Goal: Information Seeking & Learning: Learn about a topic

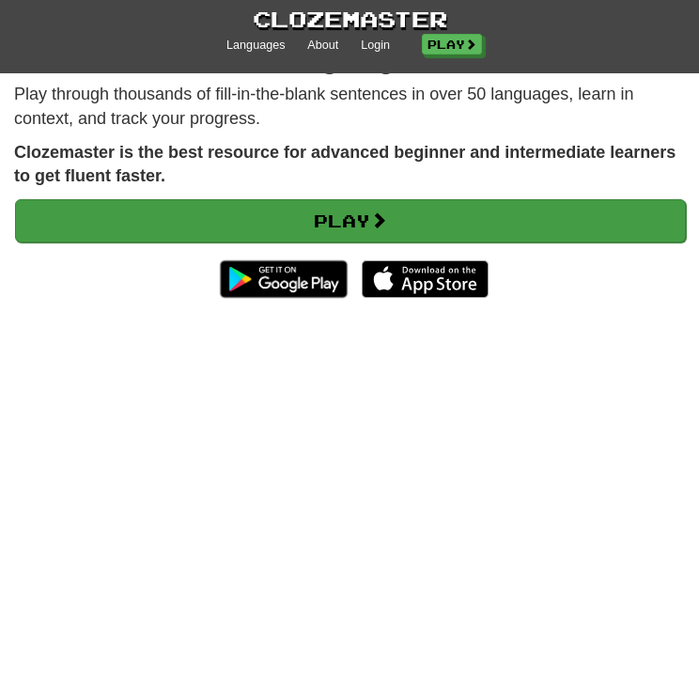
scroll to position [94, 0]
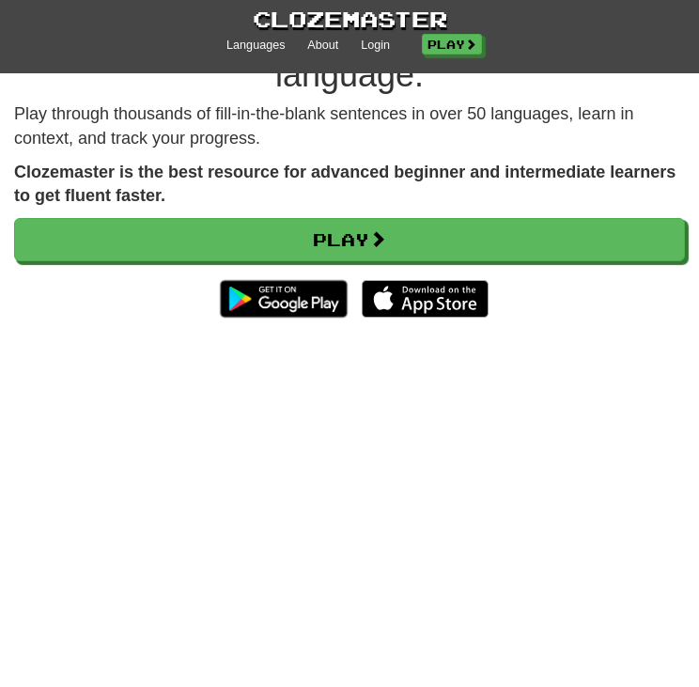
click at [386, 214] on div "Play through thousands of fill-in-the-blank sentences in over 50 languages, lea…" at bounding box center [349, 223] width 699 height 243
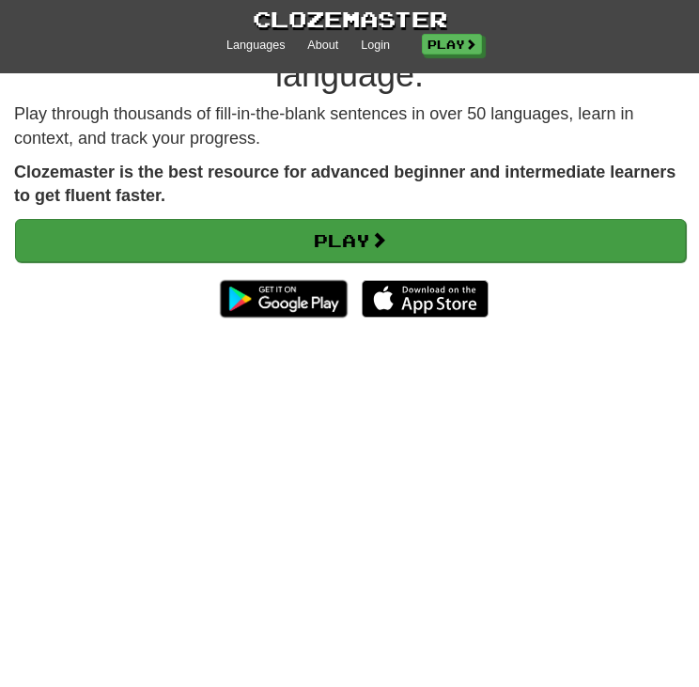
click at [383, 220] on div "Play through thousands of fill-in-the-blank sentences in over 50 languages, lea…" at bounding box center [349, 223] width 699 height 243
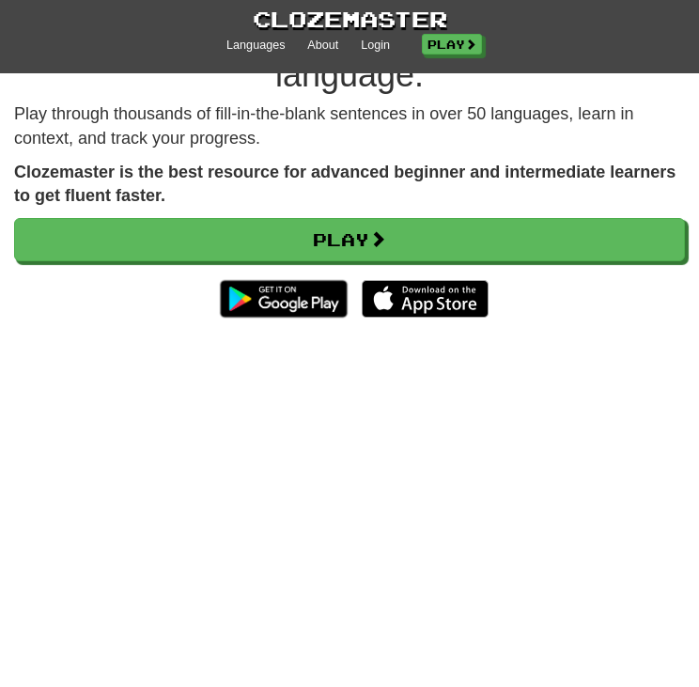
drag, startPoint x: 383, startPoint y: 220, endPoint x: 315, endPoint y: 194, distance: 73.1
click at [315, 194] on p "Clozemaster is the best resource for advanced beginner and intermediate learner…" at bounding box center [349, 185] width 671 height 48
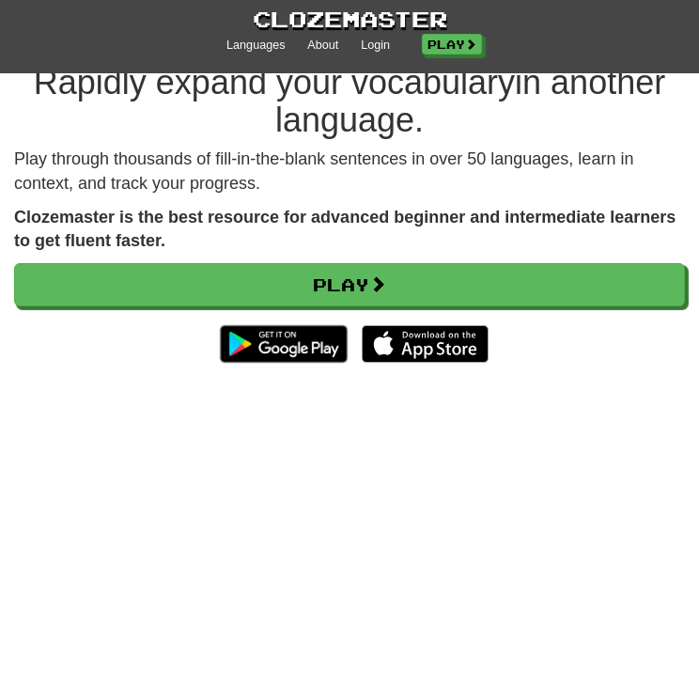
scroll to position [0, 0]
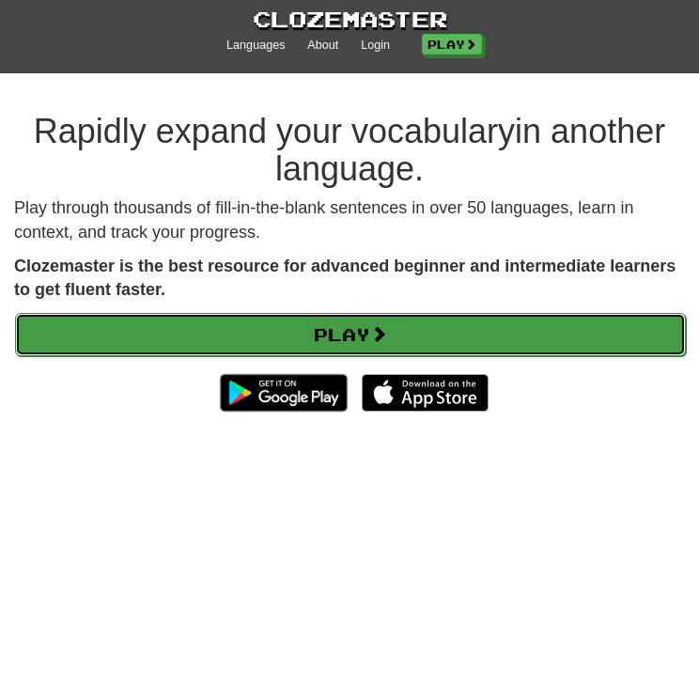
click at [306, 334] on link "Play" at bounding box center [350, 334] width 671 height 43
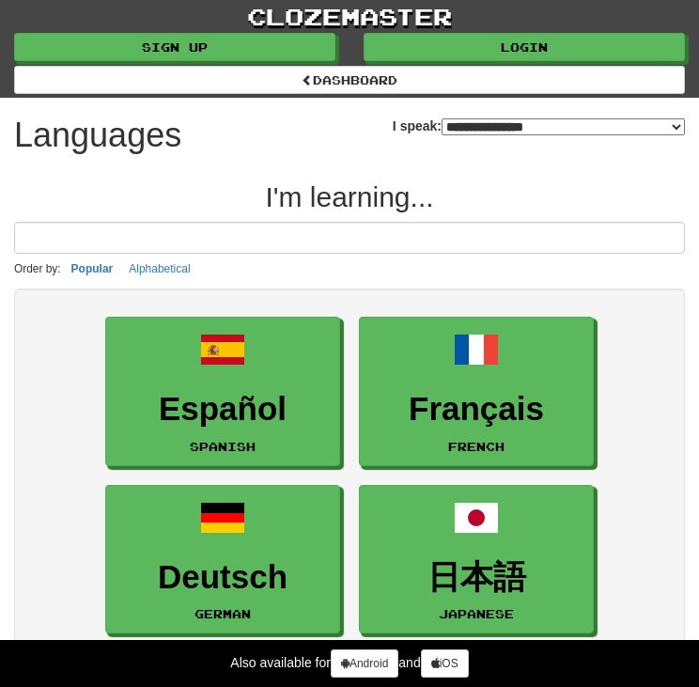
select select "*******"
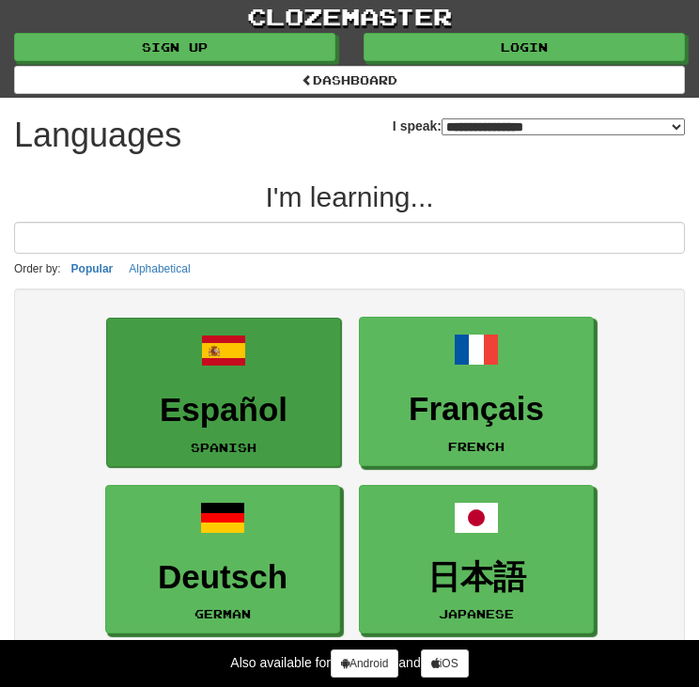
type input "*"
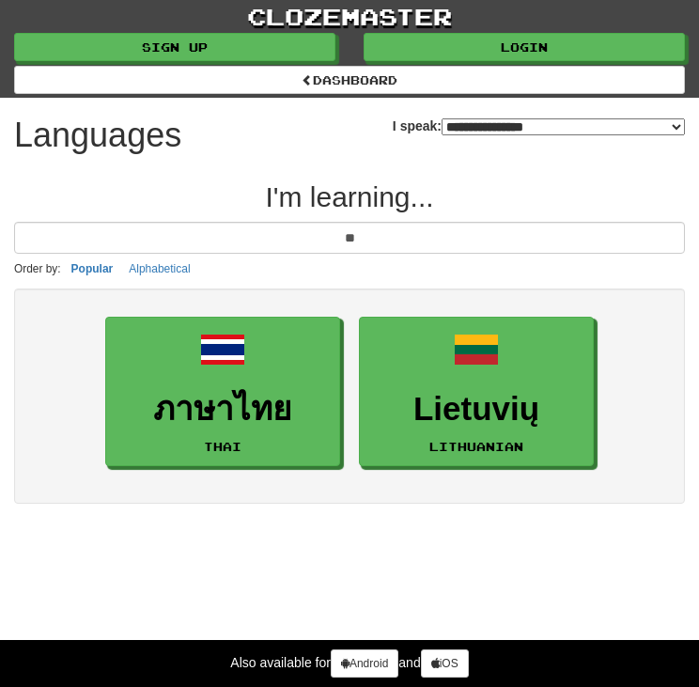
type input "**"
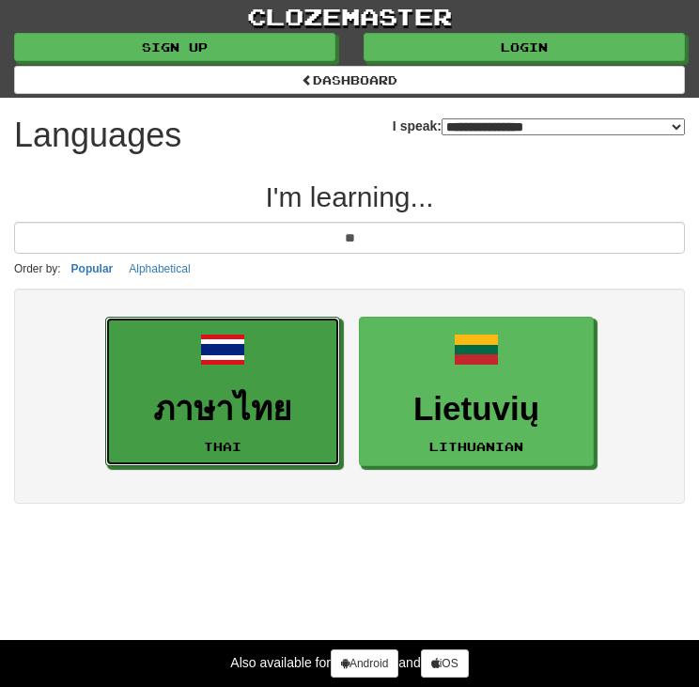
click at [244, 406] on h3 "ภาษาไทย" at bounding box center [223, 409] width 214 height 37
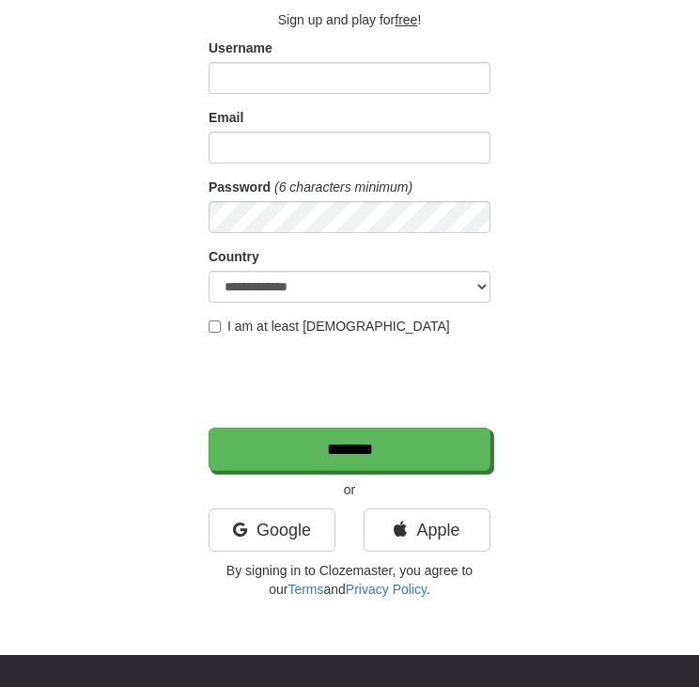
scroll to position [188, 0]
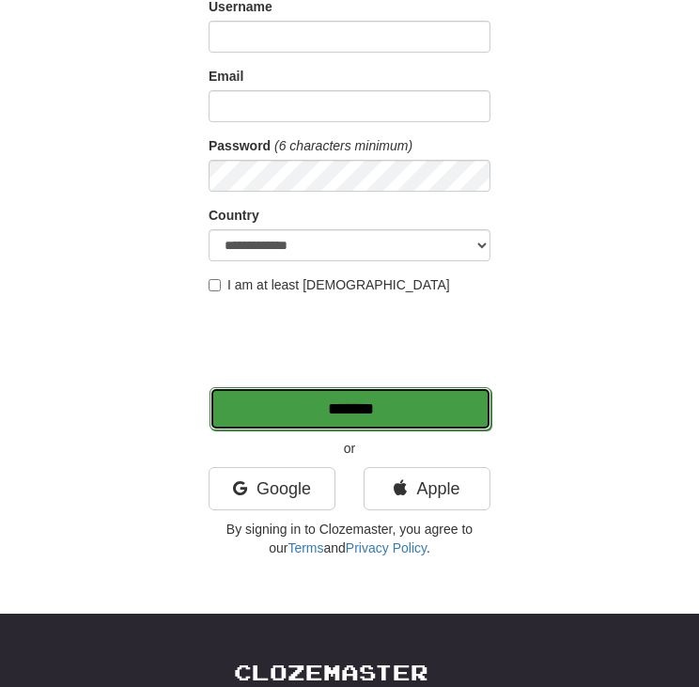
click at [315, 395] on input "*******" at bounding box center [350, 408] width 282 height 43
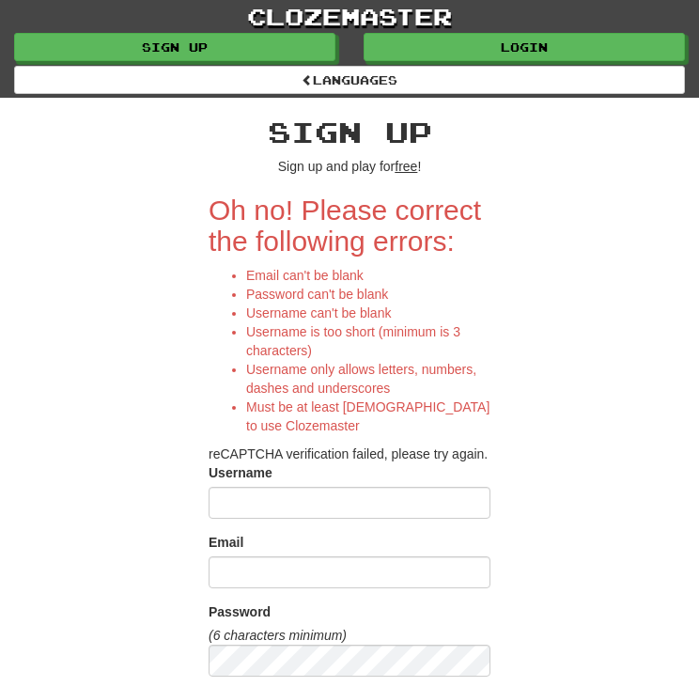
scroll to position [470, 0]
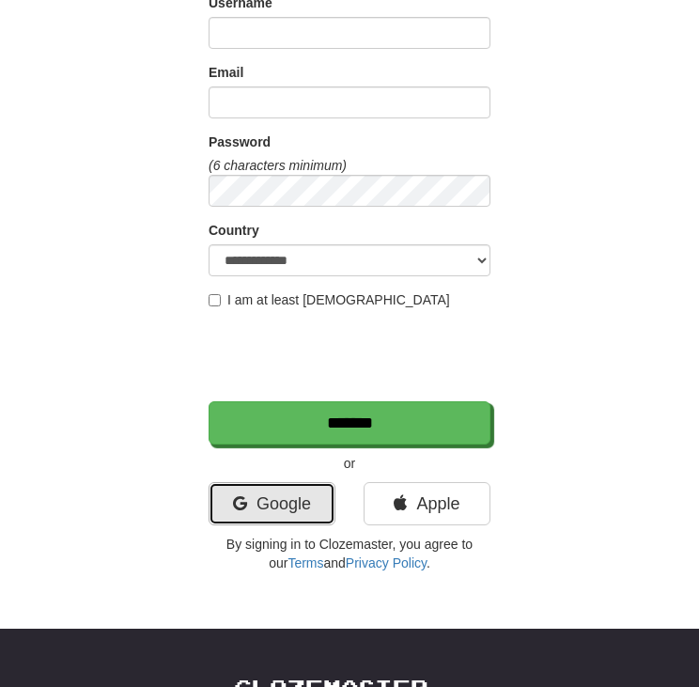
click at [301, 490] on link "Google" at bounding box center [271, 503] width 127 height 43
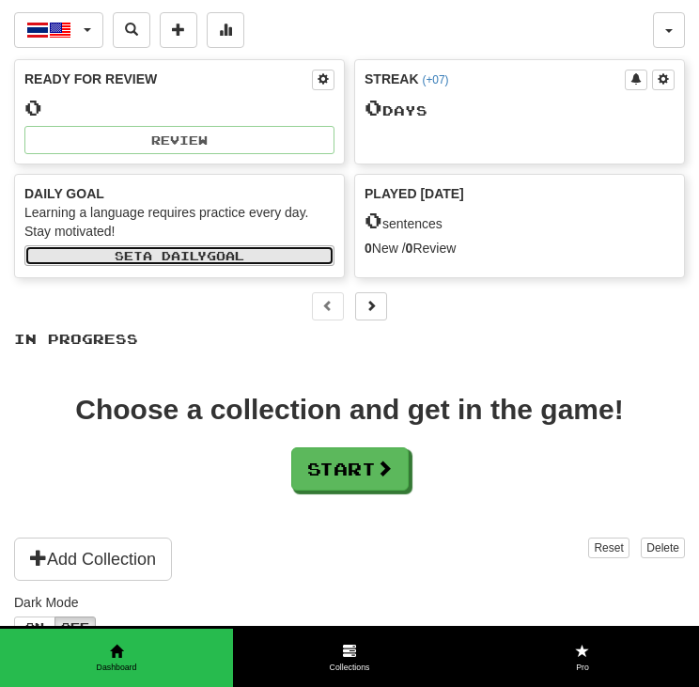
click at [203, 256] on span "a daily" at bounding box center [175, 255] width 64 height 13
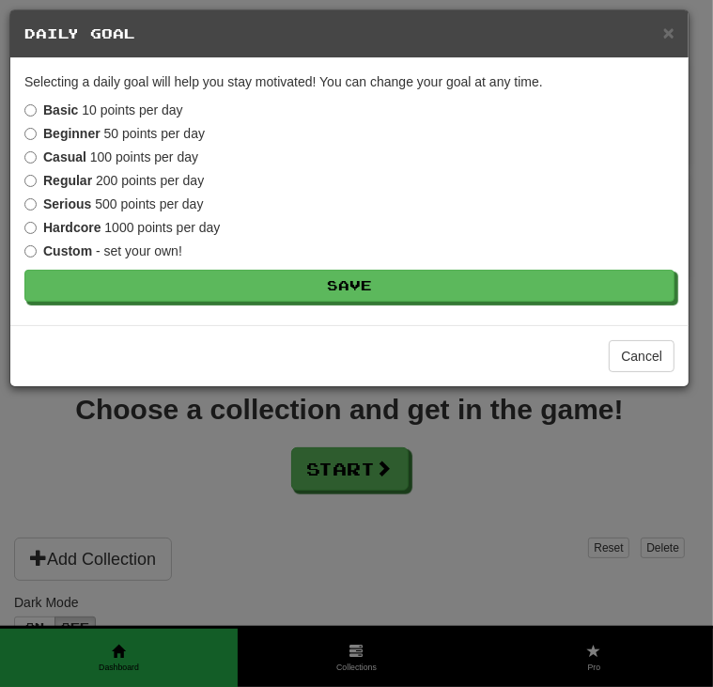
click at [34, 243] on label "Custom - set your own!" at bounding box center [103, 250] width 158 height 19
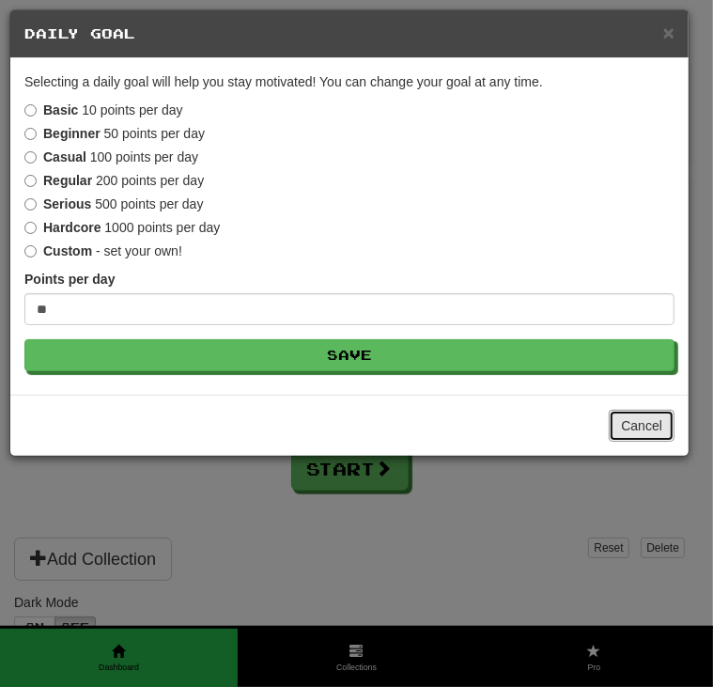
click at [609, 419] on div "Cancel" at bounding box center [349, 424] width 678 height 61
click at [624, 425] on button "Cancel" at bounding box center [642, 425] width 66 height 32
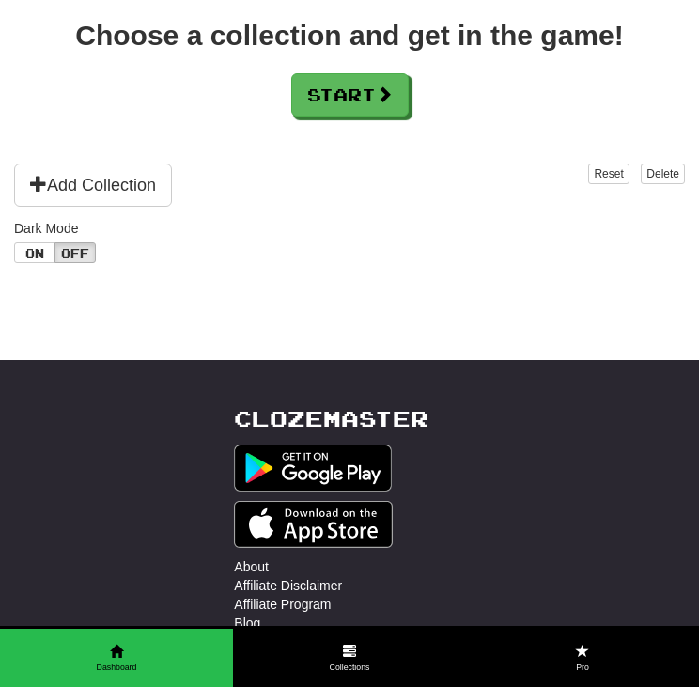
scroll to position [376, 0]
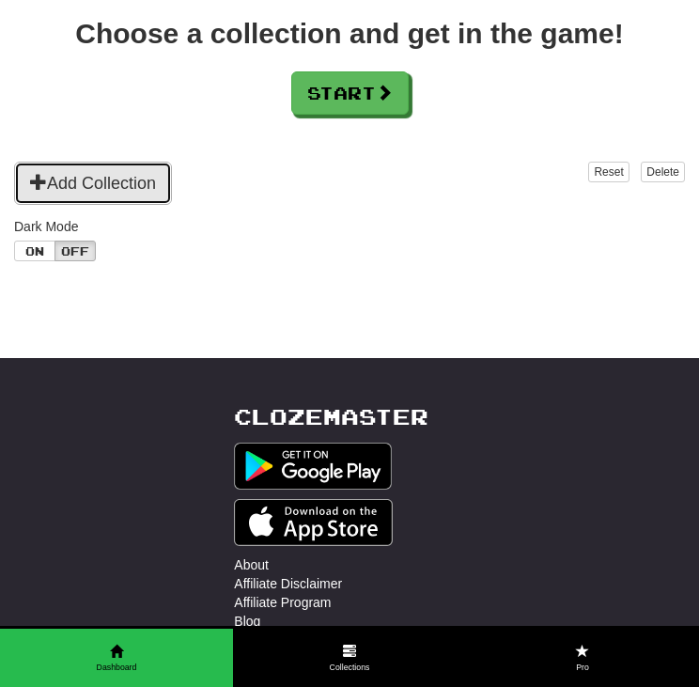
click at [109, 191] on button "Add Collection" at bounding box center [93, 183] width 158 height 43
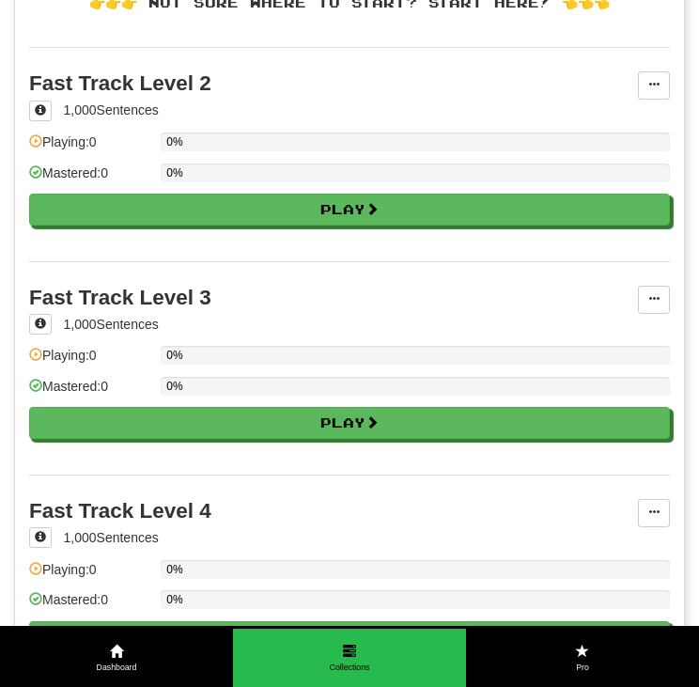
scroll to position [0, 0]
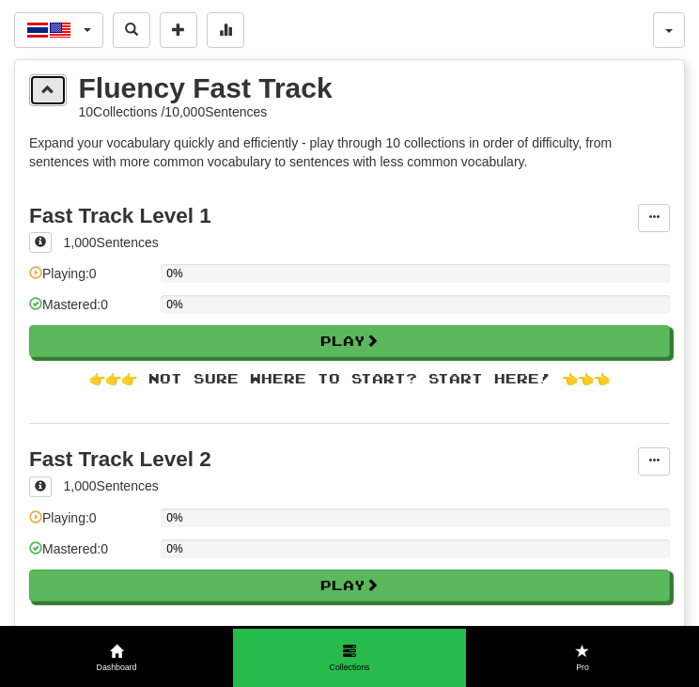
click at [59, 94] on button at bounding box center [48, 90] width 38 height 32
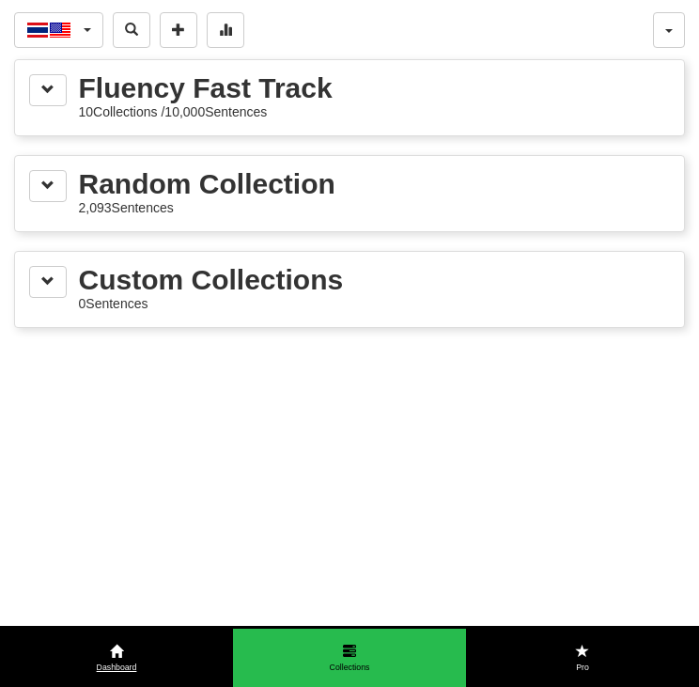
drag, startPoint x: 130, startPoint y: 637, endPoint x: 137, endPoint y: 630, distance: 10.0
click at [130, 636] on link "Dashboard" at bounding box center [116, 657] width 233 height 59
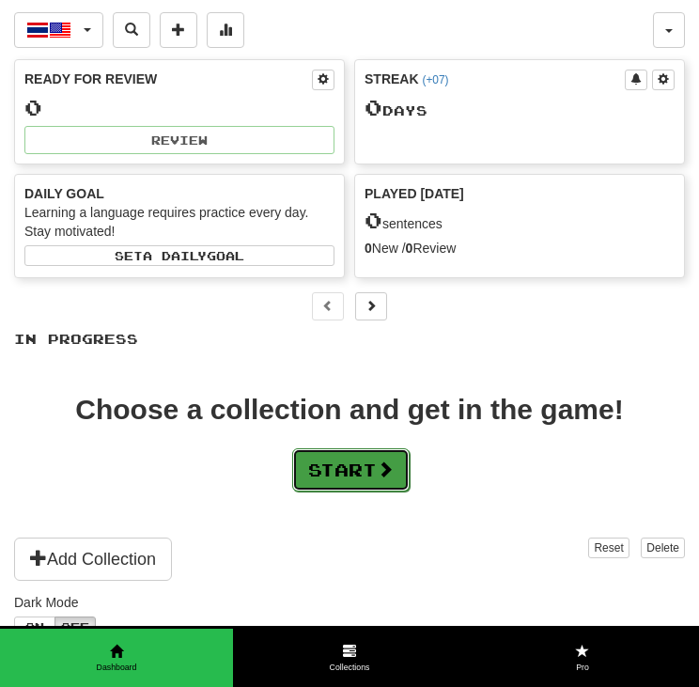
click at [371, 480] on button "Start" at bounding box center [350, 469] width 117 height 43
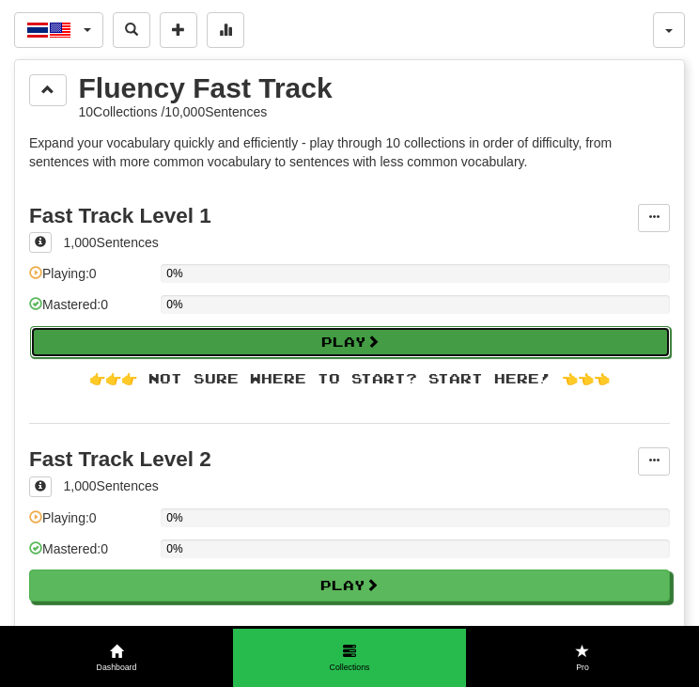
click at [363, 326] on button "Play" at bounding box center [350, 342] width 640 height 32
select select "**"
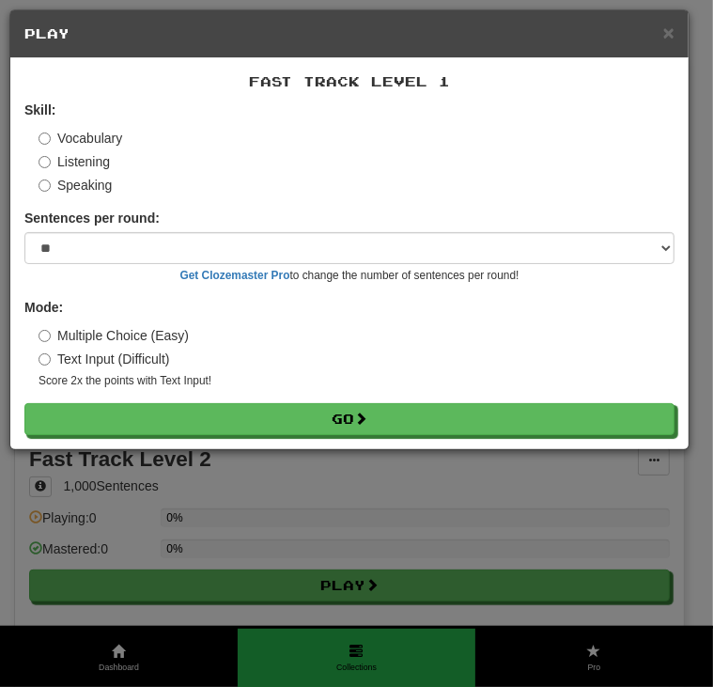
click at [79, 169] on label "Listening" at bounding box center [74, 161] width 71 height 19
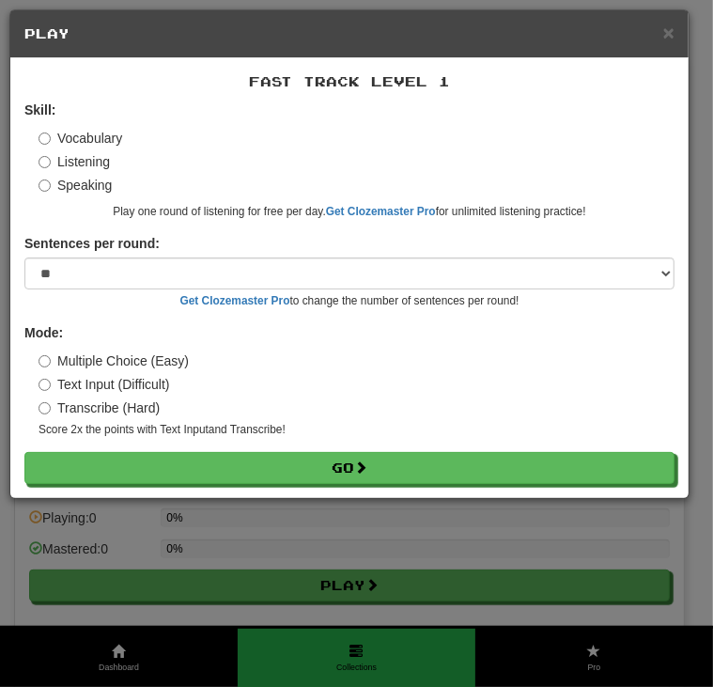
click at [53, 182] on label "Speaking" at bounding box center [75, 185] width 73 height 19
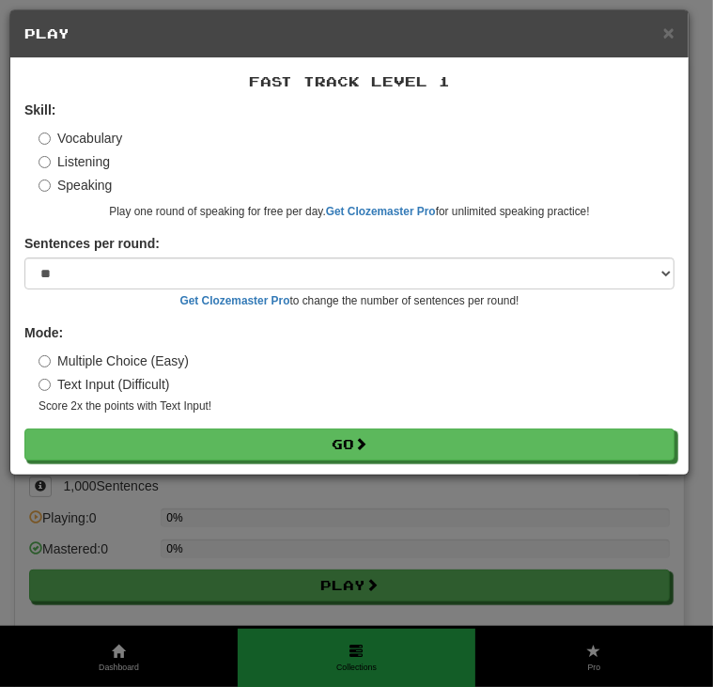
click at [75, 134] on label "Vocabulary" at bounding box center [81, 138] width 84 height 19
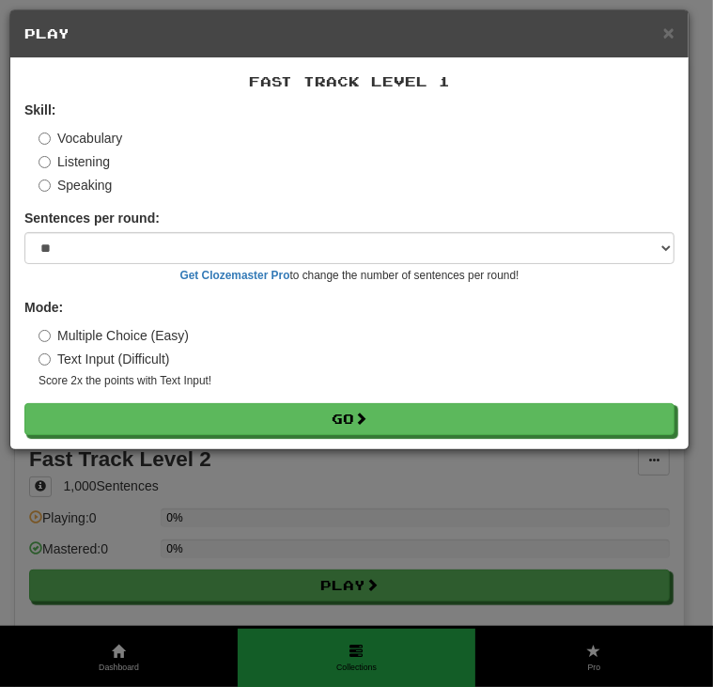
click at [69, 353] on label "Text Input (Difficult)" at bounding box center [104, 358] width 131 height 19
click at [83, 161] on label "Listening" at bounding box center [74, 161] width 71 height 19
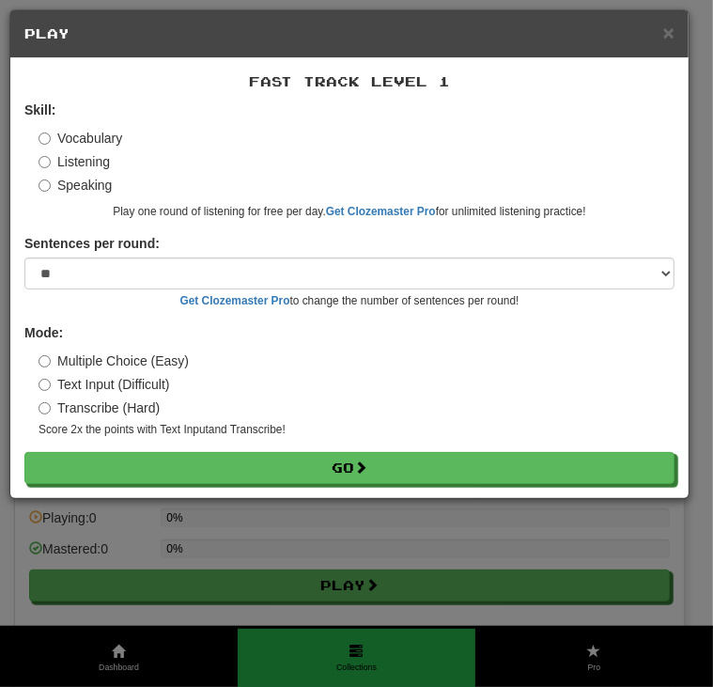
click at [89, 131] on label "Vocabulary" at bounding box center [81, 138] width 84 height 19
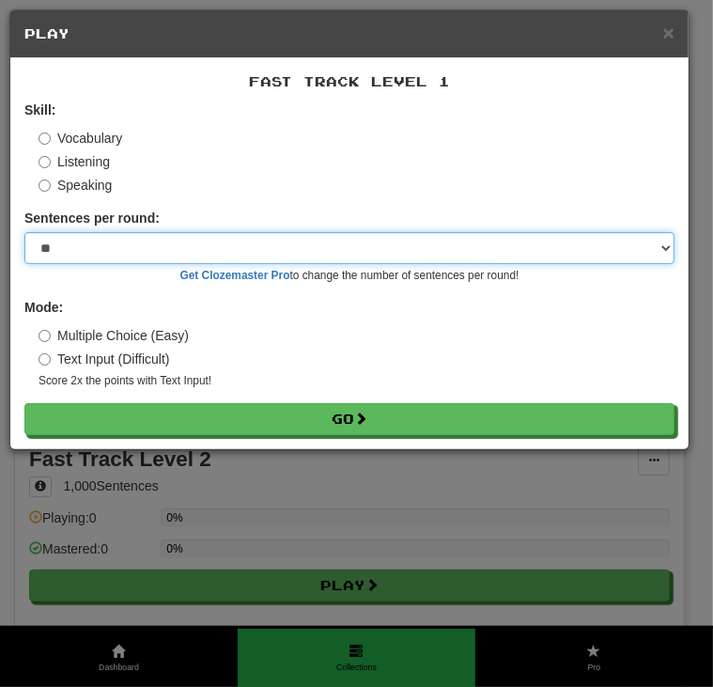
click at [88, 246] on select "* ** ** ** ** ** *** ********" at bounding box center [349, 248] width 650 height 32
click at [221, 232] on select "* ** ** ** ** ** *** ********" at bounding box center [349, 248] width 650 height 32
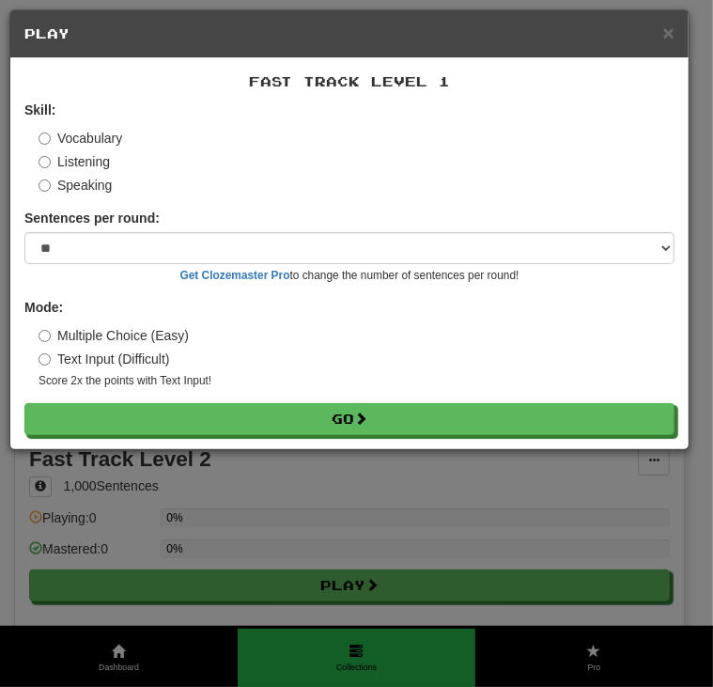
click at [96, 184] on label "Speaking" at bounding box center [75, 185] width 73 height 19
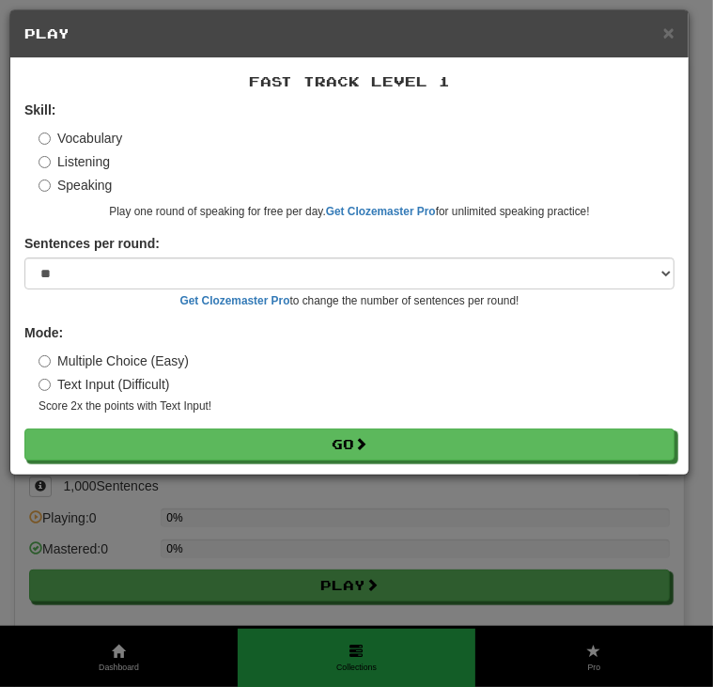
click at [99, 166] on label "Listening" at bounding box center [74, 161] width 71 height 19
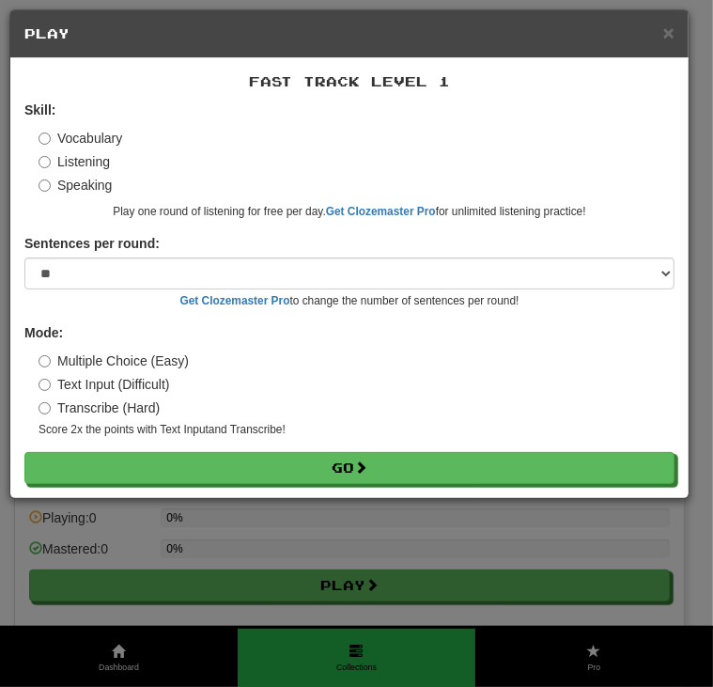
click at [96, 137] on label "Vocabulary" at bounding box center [81, 138] width 84 height 19
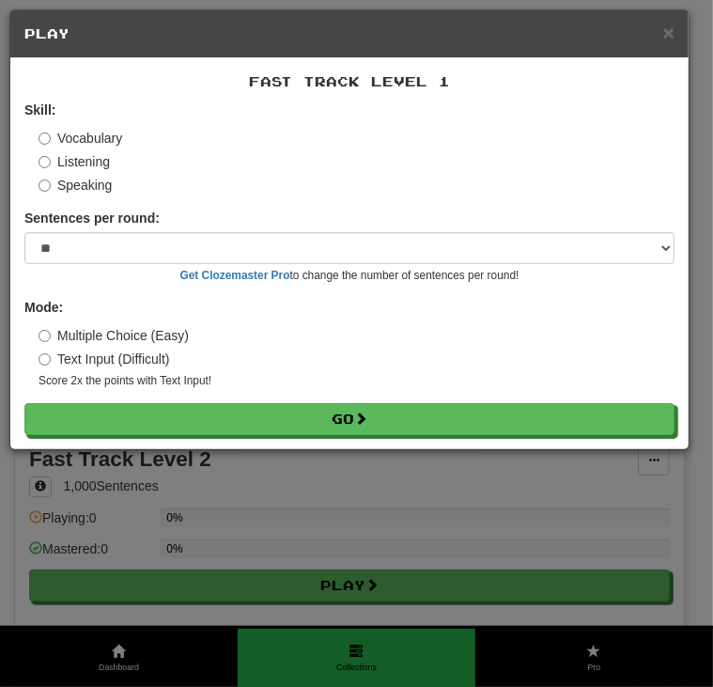
click at [85, 153] on label "Listening" at bounding box center [74, 161] width 71 height 19
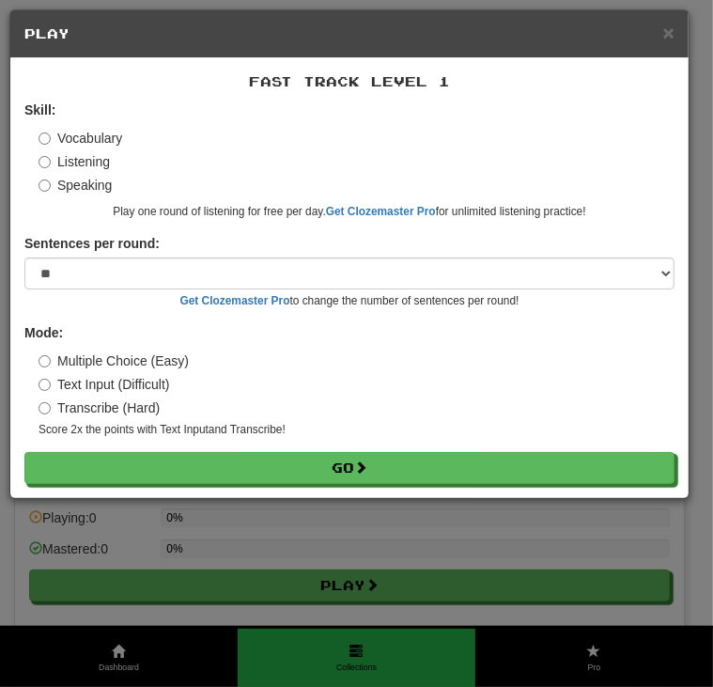
click at [87, 168] on label "Listening" at bounding box center [74, 161] width 71 height 19
click at [95, 407] on label "Transcribe (Hard)" at bounding box center [99, 407] width 121 height 19
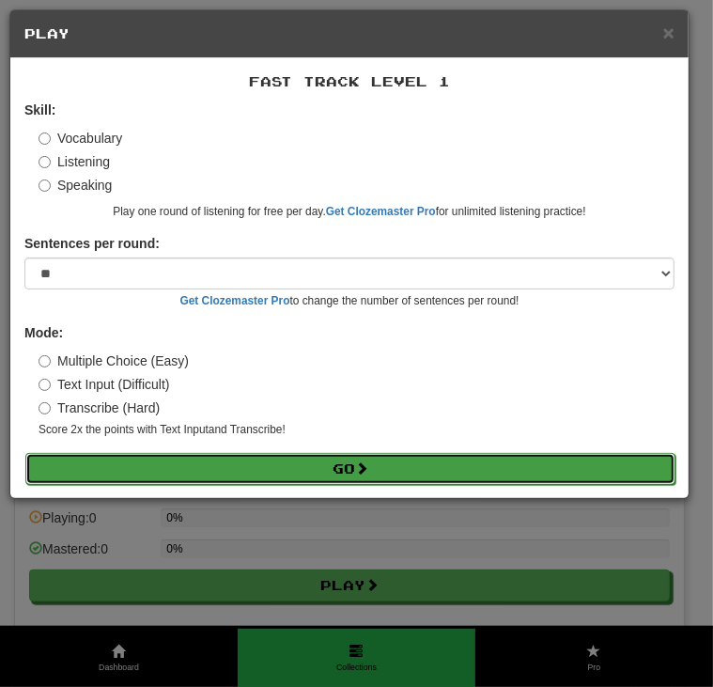
drag, startPoint x: 343, startPoint y: 470, endPoint x: 363, endPoint y: 471, distance: 20.7
click at [349, 471] on button "Go" at bounding box center [350, 469] width 650 height 32
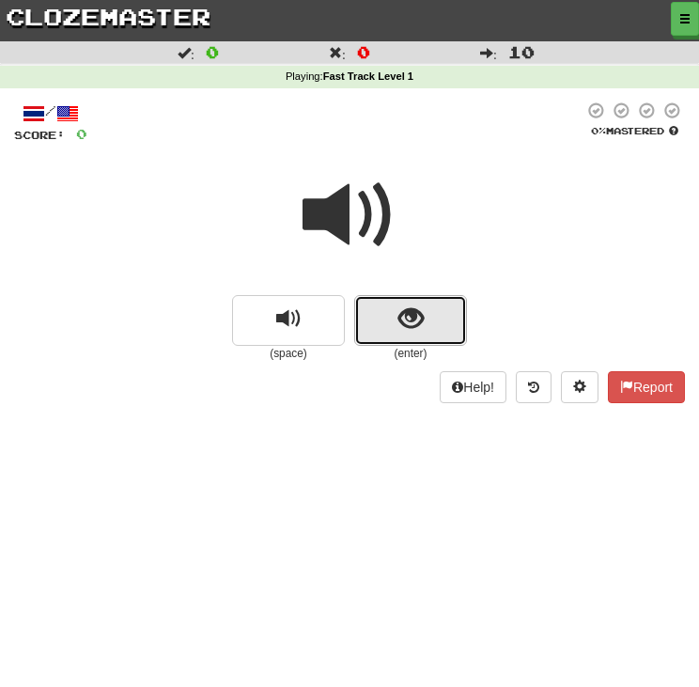
click at [390, 323] on button "show sentence" at bounding box center [410, 320] width 113 height 51
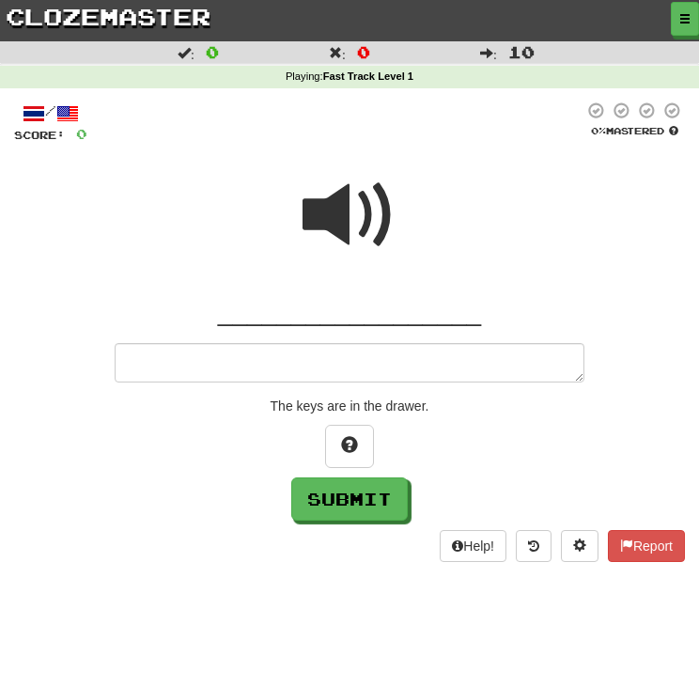
type textarea "*"
